Goal: Task Accomplishment & Management: Use online tool/utility

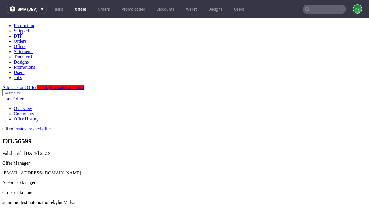
scroll to position [57, 0]
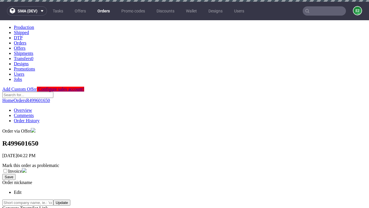
scroll to position [231, 0]
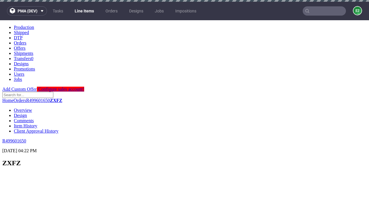
scroll to position [792, 0]
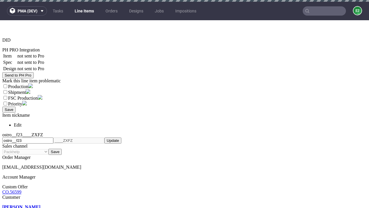
select select "accepted"
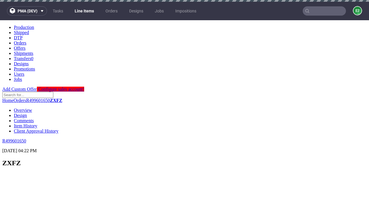
scroll to position [792, 0]
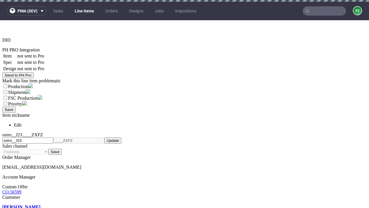
select select "received"
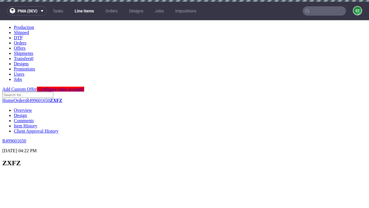
scroll to position [792, 0]
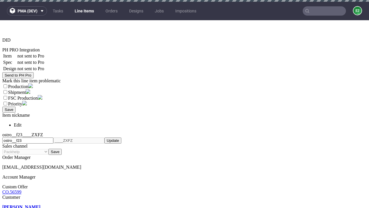
select select "accepted_dtp_issue_reprint"
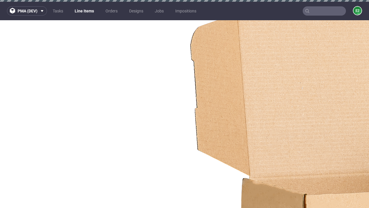
scroll to position [883, 0]
